Goal: Find specific page/section: Find specific page/section

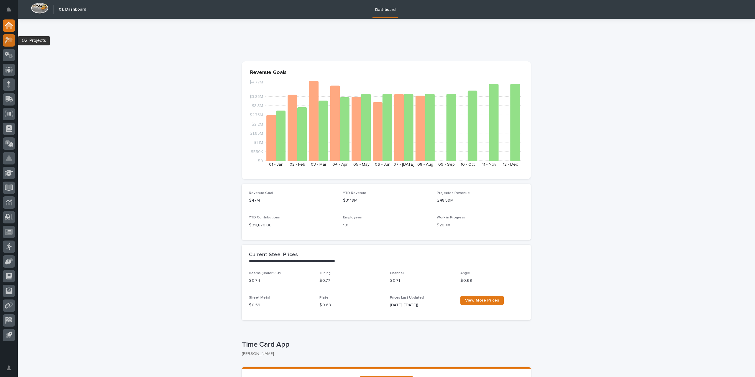
click at [9, 41] on icon at bounding box center [10, 40] width 5 height 6
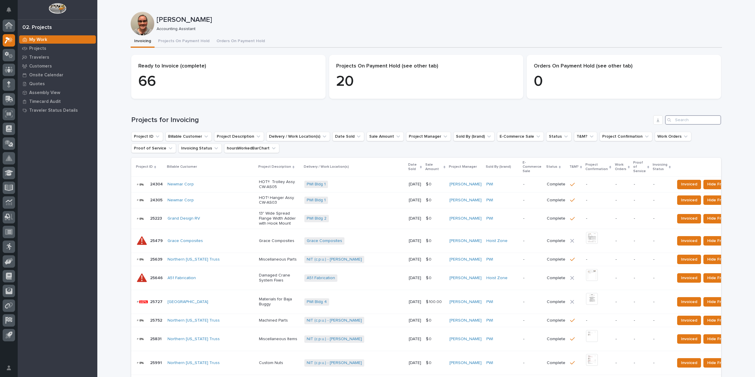
click at [676, 122] on input "Search" at bounding box center [693, 119] width 56 height 9
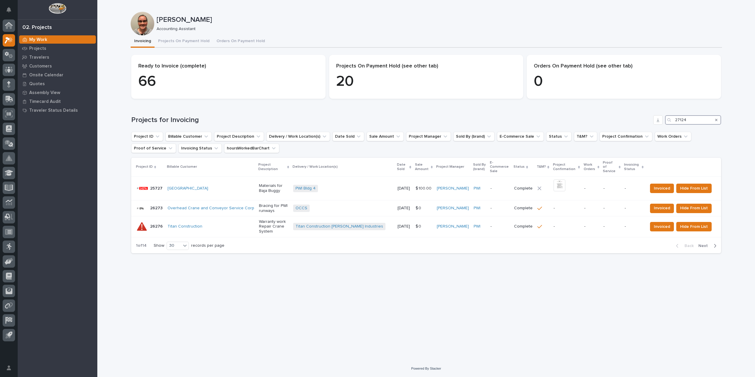
type input "27124"
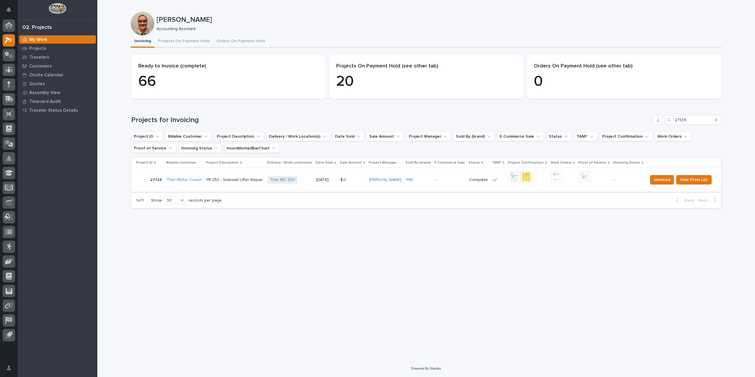
click at [513, 177] on img at bounding box center [514, 177] width 12 height 12
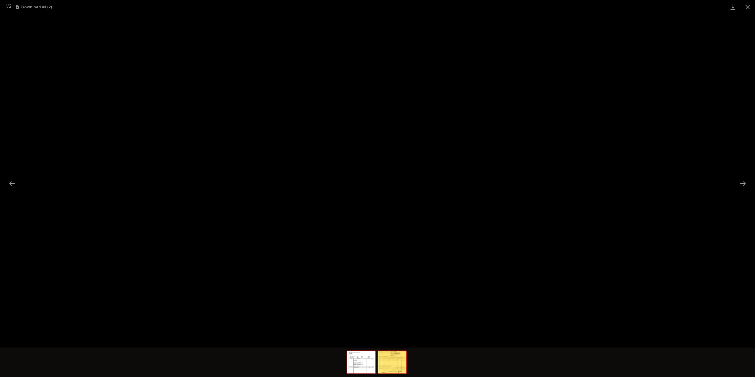
click at [395, 366] on img at bounding box center [392, 362] width 28 height 22
click at [745, 5] on button "Close gallery" at bounding box center [747, 7] width 15 height 14
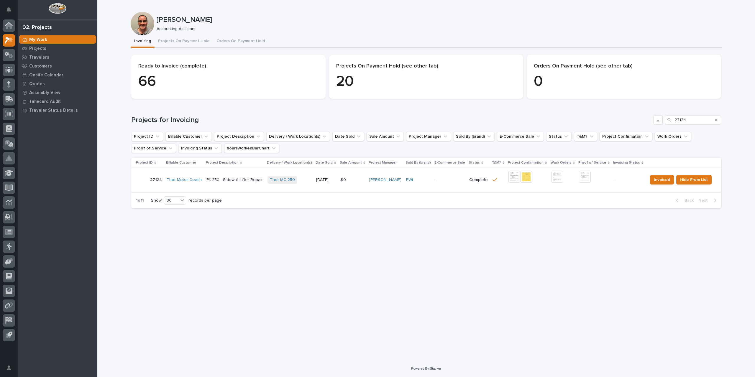
click at [585, 176] on img at bounding box center [585, 177] width 12 height 12
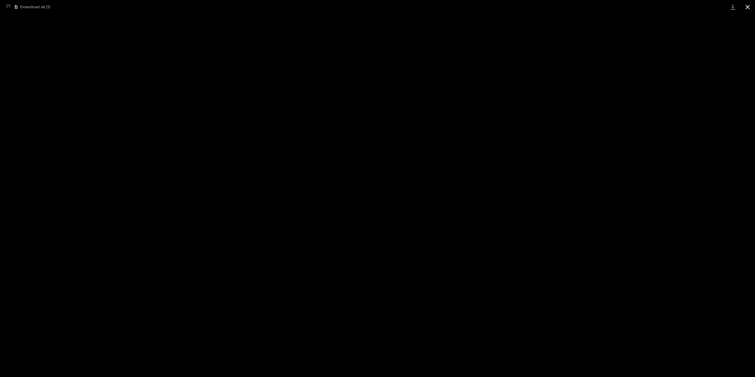
drag, startPoint x: 750, startPoint y: 6, endPoint x: 742, endPoint y: 3, distance: 8.5
click at [750, 6] on button "Close gallery" at bounding box center [747, 7] width 15 height 14
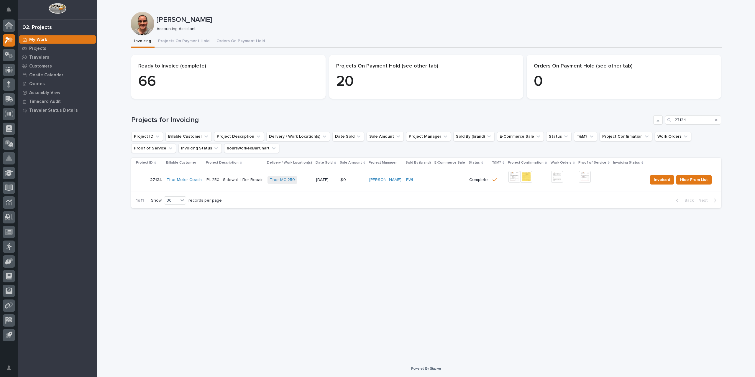
click at [15, 24] on div at bounding box center [9, 181] width 18 height 324
click at [12, 24] on icon at bounding box center [9, 25] width 8 height 7
